Goal: Information Seeking & Learning: Learn about a topic

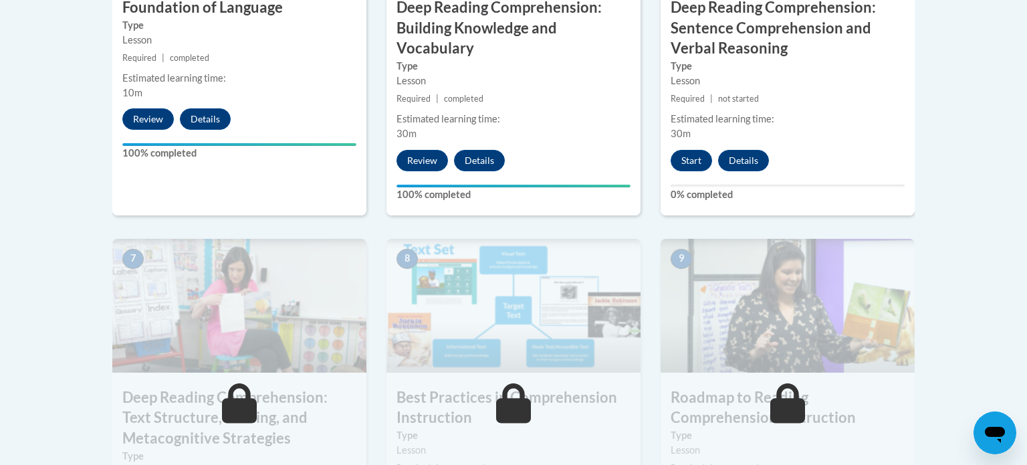
scroll to position [969, 0]
click at [696, 160] on button "Start" at bounding box center [691, 159] width 41 height 21
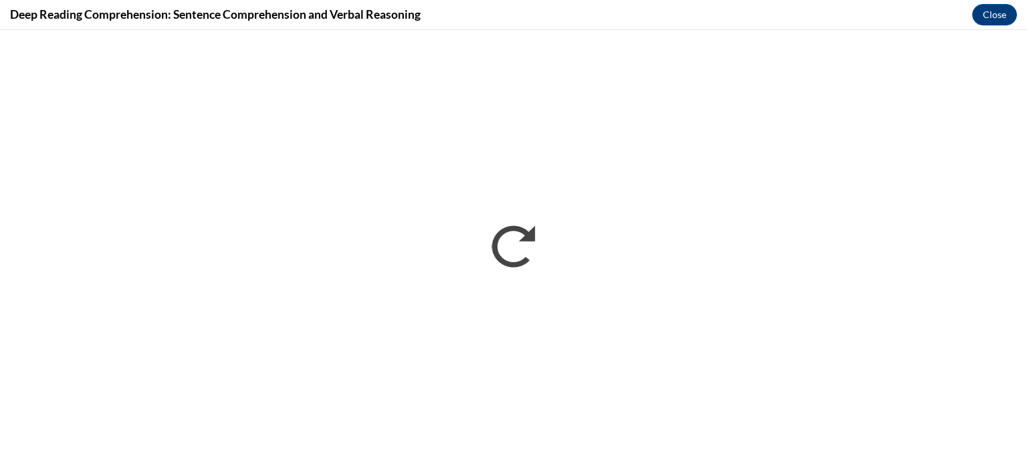
scroll to position [0, 0]
